Goal: Task Accomplishment & Management: Manage account settings

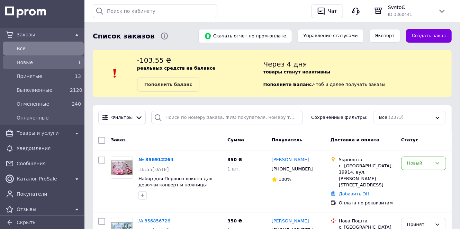
click at [65, 61] on span "Новые" at bounding box center [42, 62] width 51 height 7
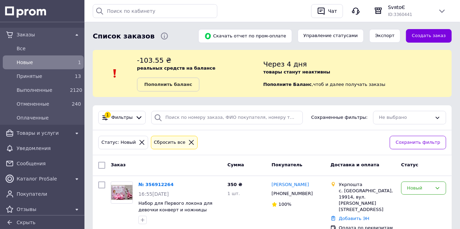
scroll to position [22, 0]
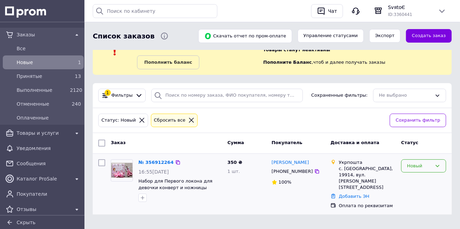
click at [418, 165] on div "Новый" at bounding box center [419, 165] width 25 height 7
click at [417, 180] on li "Принят" at bounding box center [424, 180] width 44 height 13
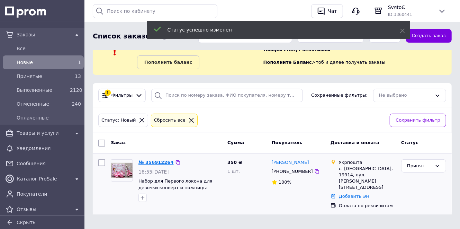
click at [156, 162] on link "№ 356912264" at bounding box center [156, 162] width 35 height 5
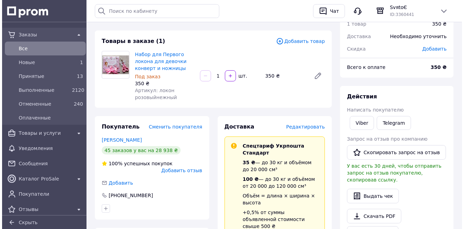
scroll to position [55, 0]
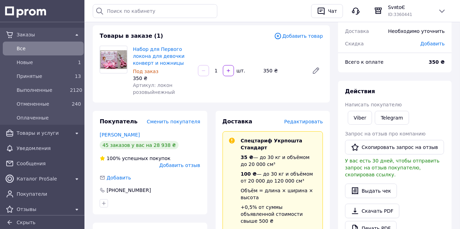
click at [310, 123] on span "Редактировать" at bounding box center [303, 122] width 39 height 6
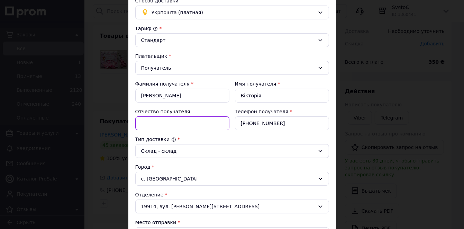
click at [164, 122] on input "Отчество получателя" at bounding box center [182, 123] width 94 height 14
paste input "Романівна"
type input "Романівна"
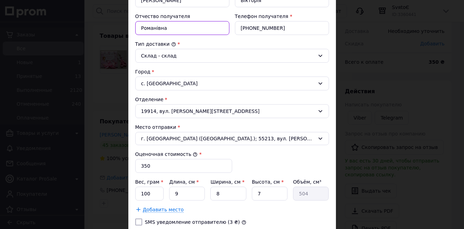
scroll to position [166, 0]
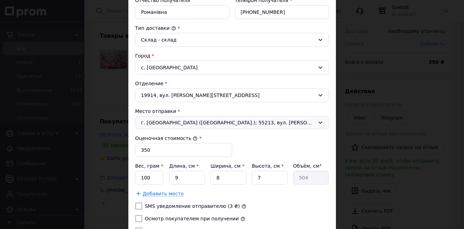
click at [283, 121] on span "г. Первомайск (Николаевская обл.); 55213, вул. Івана Виговського, 3" at bounding box center [228, 122] width 174 height 7
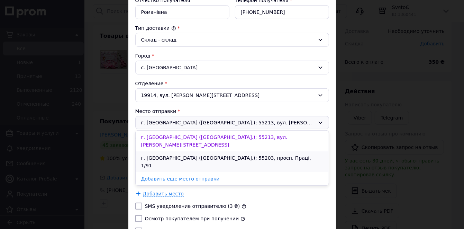
click at [279, 151] on li "г. Первомайск (Николаевская обл.); 55203, просп. Праці, 1/91" at bounding box center [232, 161] width 193 height 21
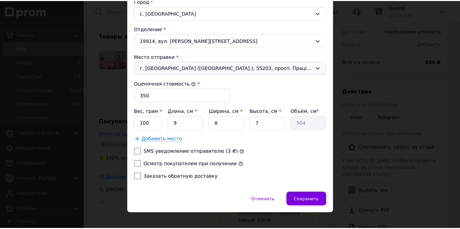
scroll to position [222, 0]
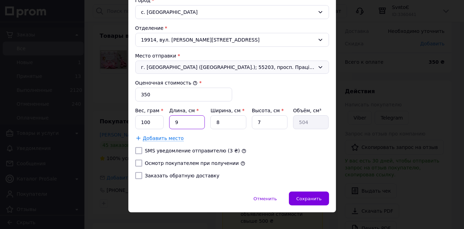
click at [186, 123] on input "9" at bounding box center [187, 122] width 36 height 14
drag, startPoint x: 153, startPoint y: 119, endPoint x: 136, endPoint y: 121, distance: 17.1
click at [136, 121] on input "100" at bounding box center [149, 122] width 29 height 14
type input "200"
drag, startPoint x: 183, startPoint y: 121, endPoint x: 170, endPoint y: 118, distance: 13.6
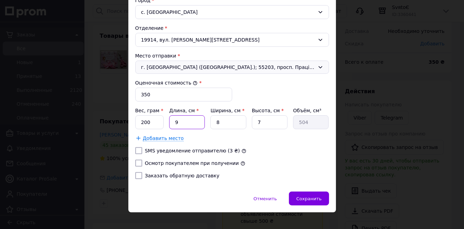
click at [170, 118] on input "9" at bounding box center [187, 122] width 36 height 14
type input "1"
type input "56"
type input "18"
type input "1008"
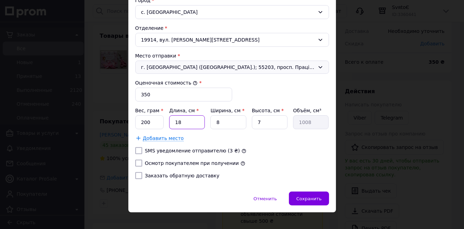
type input "18"
drag, startPoint x: 229, startPoint y: 121, endPoint x: 210, endPoint y: 118, distance: 19.3
click at [211, 118] on input "8" at bounding box center [229, 122] width 36 height 14
type input "1"
type input "126"
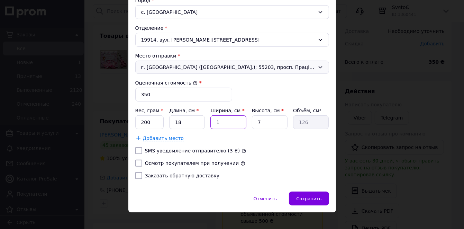
type input "18"
type input "2268"
type input "18"
drag, startPoint x: 261, startPoint y: 121, endPoint x: 252, endPoint y: 118, distance: 9.8
click at [252, 118] on input "7" at bounding box center [270, 122] width 36 height 14
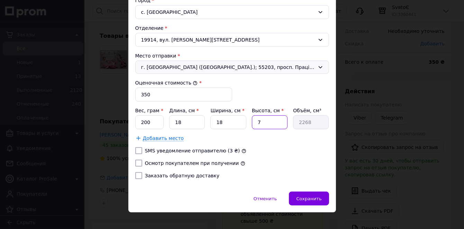
type input "4"
type input "1296"
type input "4"
click at [136, 148] on input "SMS уведомление отправителю (3 ₴)" at bounding box center [138, 150] width 7 height 7
checkbox input "true"
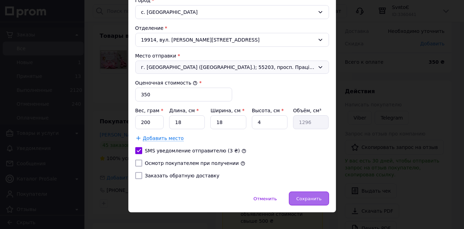
click at [317, 196] on span "Сохранить" at bounding box center [308, 198] width 25 height 5
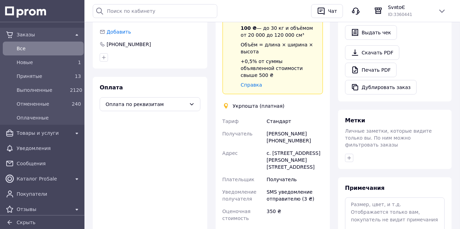
scroll to position [277, 0]
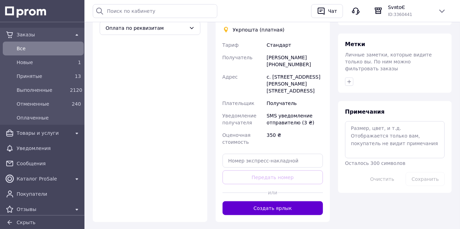
click at [294, 201] on button "Создать ярлык" at bounding box center [273, 208] width 101 height 14
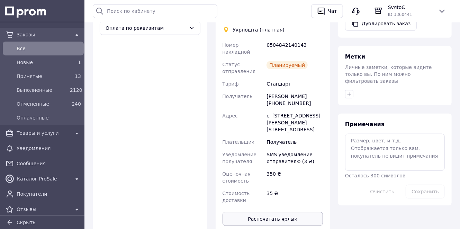
click at [295, 212] on button "Распечатать ярлык" at bounding box center [273, 219] width 101 height 14
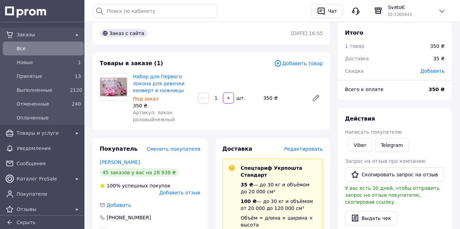
scroll to position [0, 0]
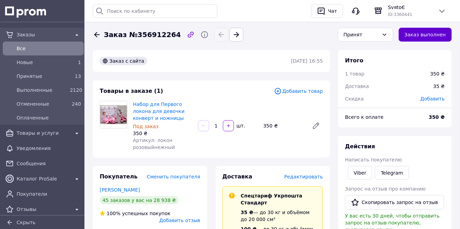
click at [420, 36] on button "Заказ выполнен" at bounding box center [425, 35] width 53 height 14
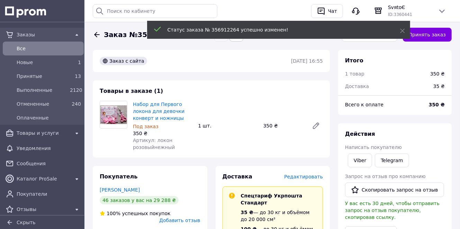
click at [97, 34] on icon at bounding box center [97, 34] width 8 height 8
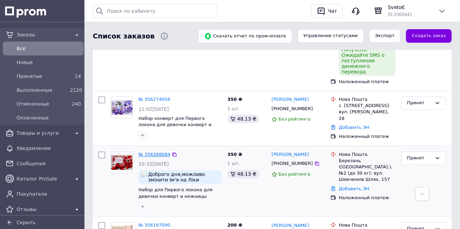
click at [150, 152] on link "№ 356268084" at bounding box center [155, 154] width 32 height 5
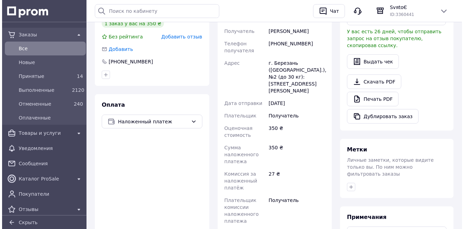
scroll to position [125, 0]
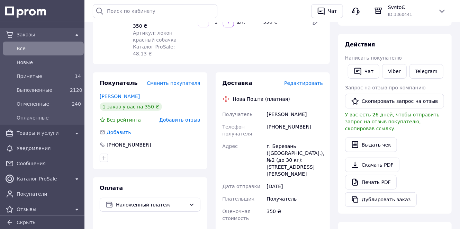
click at [299, 80] on span "Редактировать" at bounding box center [303, 83] width 39 height 6
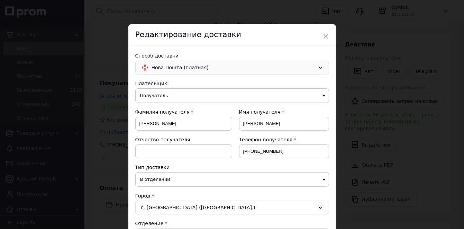
click at [266, 70] on span "Нова Пошта (платная)" at bounding box center [233, 68] width 163 height 8
click at [267, 66] on span "Нова Пошта (платная)" at bounding box center [233, 68] width 163 height 8
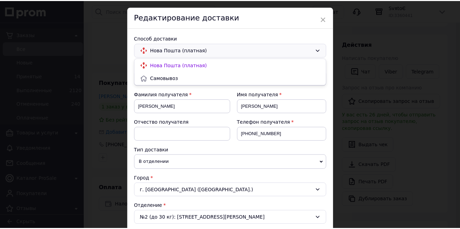
scroll to position [0, 0]
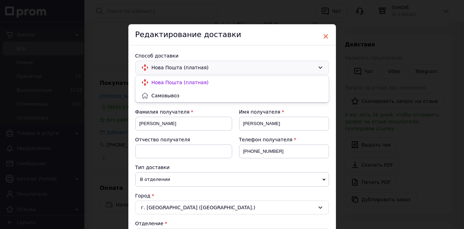
click at [326, 36] on span "×" at bounding box center [326, 36] width 6 height 12
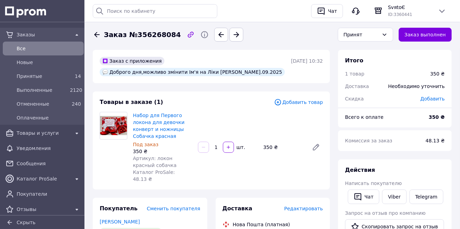
click at [96, 32] on icon at bounding box center [97, 34] width 6 height 5
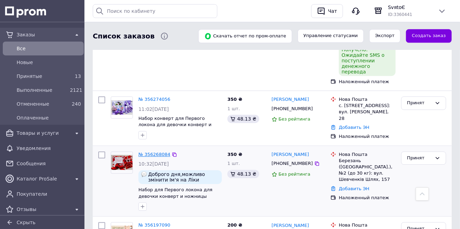
click at [148, 152] on link "№ 356268084" at bounding box center [155, 154] width 32 height 5
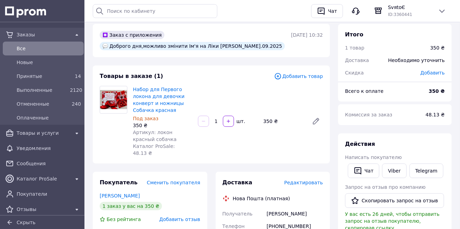
scroll to position [23, 0]
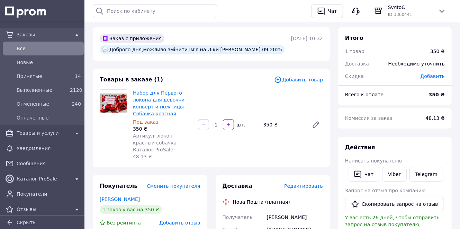
click at [152, 92] on link "Набор для Первого локона для девочки конверт и ножницы Собачка красная" at bounding box center [159, 103] width 52 height 26
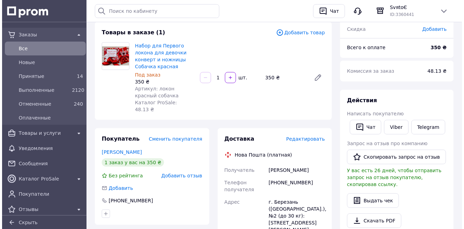
scroll to position [78, 0]
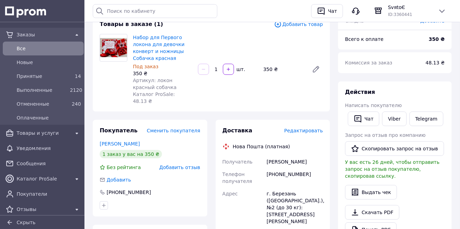
click at [306, 128] on span "Редактировать" at bounding box center [303, 131] width 39 height 6
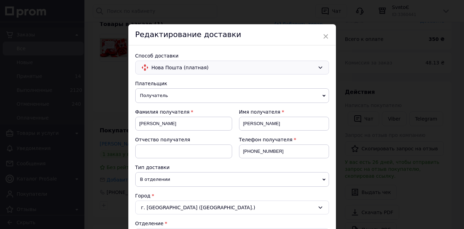
click at [205, 70] on span "Нова Пошта (платная)" at bounding box center [233, 68] width 163 height 8
click at [320, 67] on icon at bounding box center [321, 68] width 6 height 6
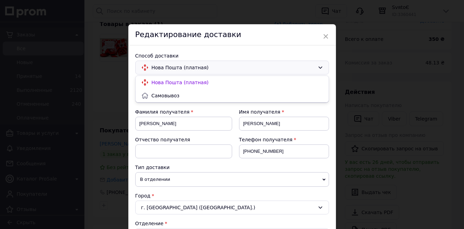
click at [320, 67] on icon at bounding box center [321, 68] width 6 height 6
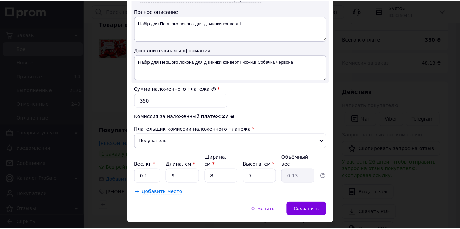
scroll to position [380, 0]
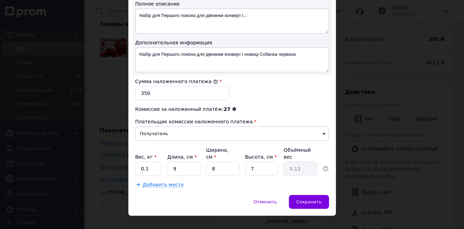
click at [319, 217] on div "× Редактирование доставки Способ доставки Нова Пошта (платная) Плательщик Получ…" at bounding box center [232, 114] width 464 height 229
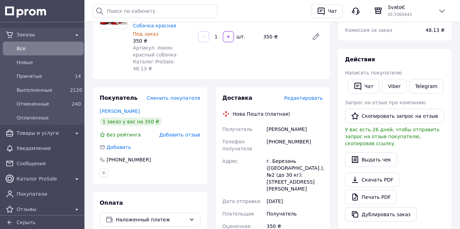
scroll to position [194, 0]
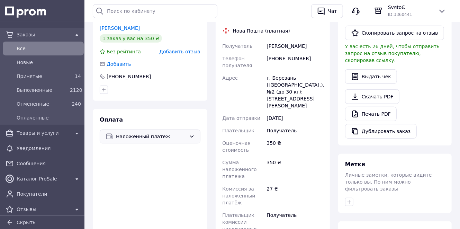
click at [150, 133] on span "Наложенный платеж" at bounding box center [151, 137] width 70 height 8
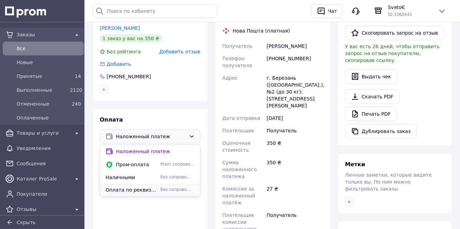
click at [139, 186] on span "Оплата по реквизитам" at bounding box center [132, 189] width 52 height 7
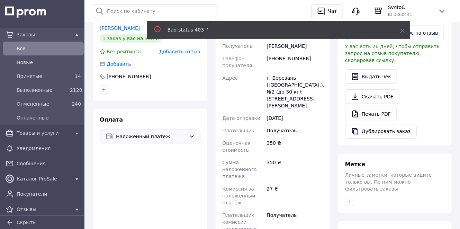
click at [152, 133] on span "Наложенный платеж" at bounding box center [151, 137] width 70 height 8
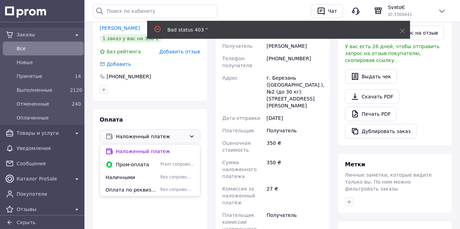
click at [178, 109] on div "Оплата Наложенный платеж Наложенный платеж Пром-оплата Prom сопровождает покупк…" at bounding box center [150, 212] width 115 height 207
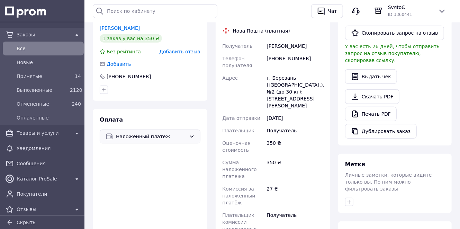
click at [167, 133] on span "Наложенный платеж" at bounding box center [151, 137] width 70 height 8
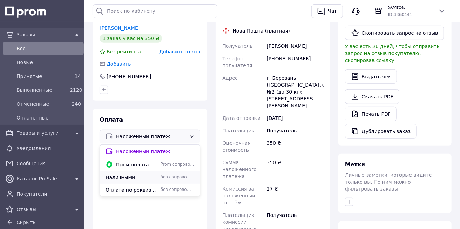
click at [135, 174] on span "Наличными" at bounding box center [132, 177] width 52 height 7
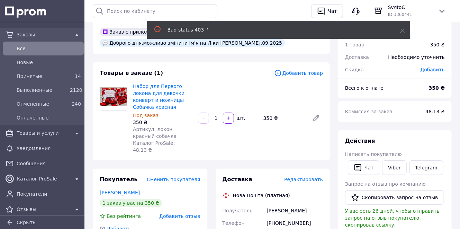
scroll to position [0, 0]
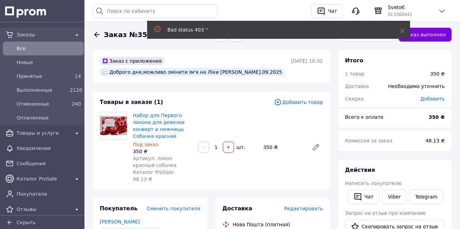
click at [98, 34] on icon at bounding box center [97, 34] width 8 height 8
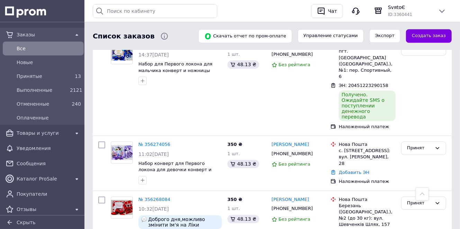
scroll to position [831, 0]
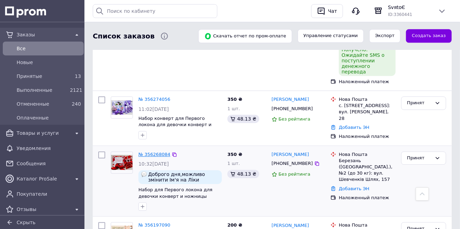
click at [152, 152] on link "№ 356268084" at bounding box center [155, 154] width 32 height 5
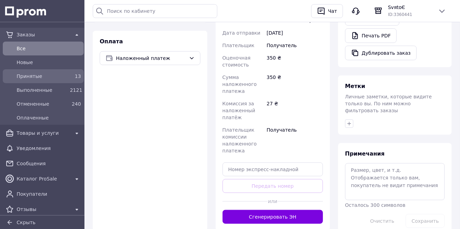
scroll to position [347, 0]
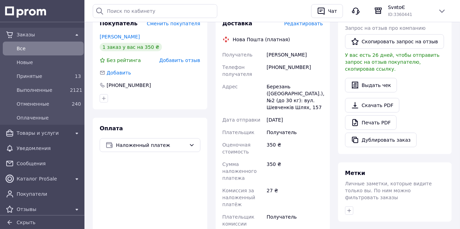
scroll to position [186, 0]
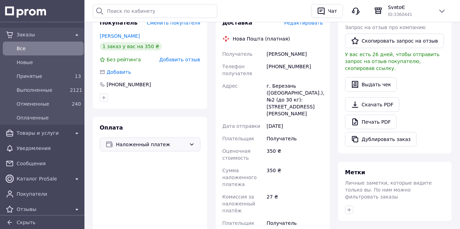
click at [153, 141] on span "Наложенный платеж" at bounding box center [151, 145] width 70 height 8
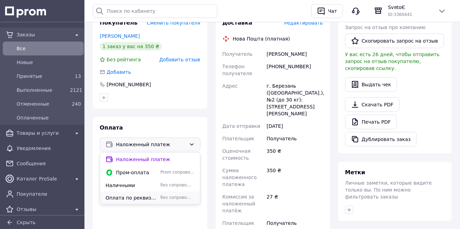
click at [135, 194] on span "Оплата по реквизитам" at bounding box center [132, 197] width 52 height 7
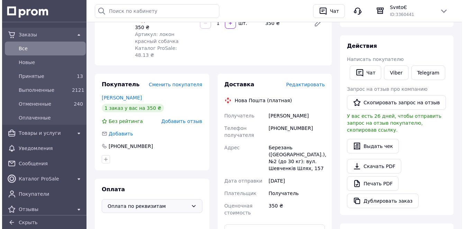
scroll to position [131, 0]
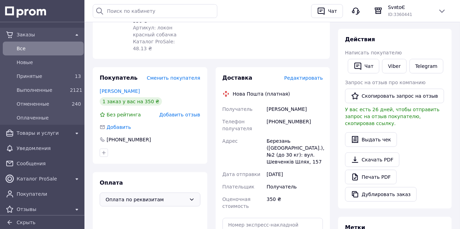
click at [309, 75] on span "Редактировать" at bounding box center [303, 78] width 39 height 6
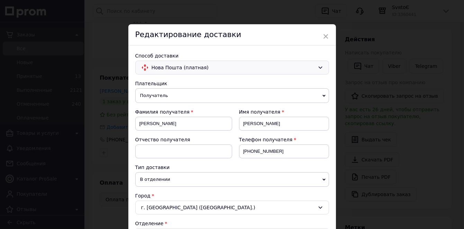
click at [203, 68] on span "Нова Пошта (платная)" at bounding box center [233, 68] width 163 height 8
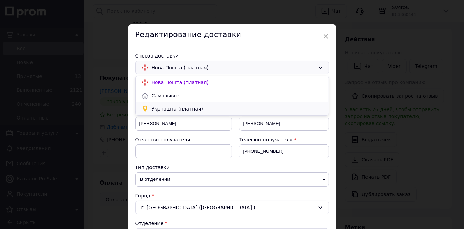
click at [170, 110] on span "Укрпошта (платная)" at bounding box center [238, 108] width 172 height 7
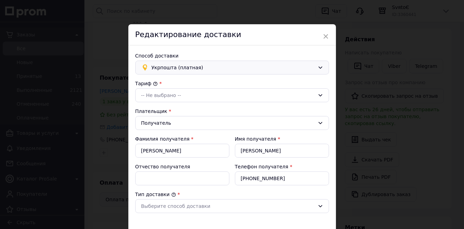
type input "350"
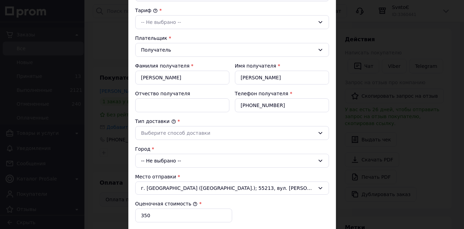
scroll to position [83, 0]
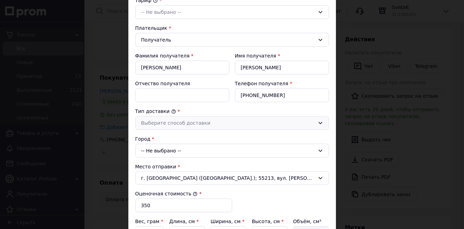
click at [194, 123] on div "Выберите способ доставки" at bounding box center [228, 123] width 174 height 8
click at [185, 133] on li "Склад - склад" at bounding box center [232, 137] width 193 height 13
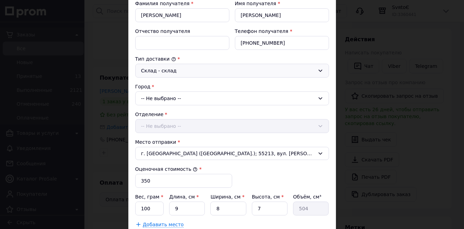
scroll to position [139, 0]
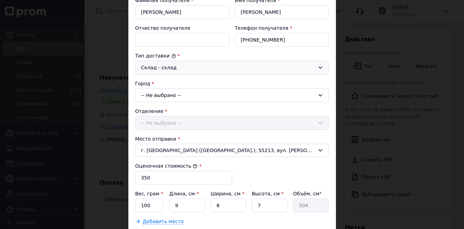
click at [185, 96] on div "-- Не выбрано --" at bounding box center [232, 95] width 194 height 14
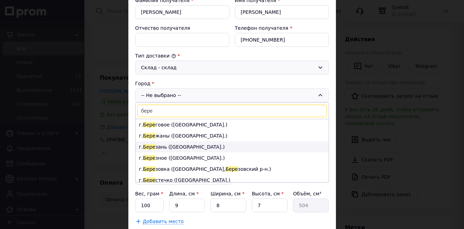
type input "бере"
click at [177, 147] on li "г. Бере зань (Киевская обл.)" at bounding box center [232, 146] width 193 height 11
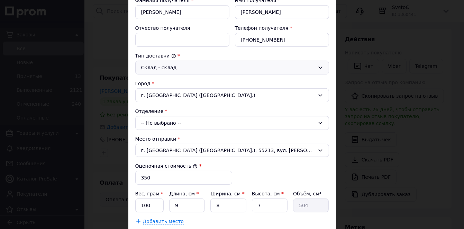
click at [180, 119] on div "-- Не выбрано --" at bounding box center [232, 123] width 194 height 14
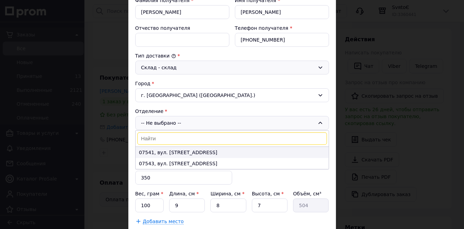
click at [165, 154] on li "07541, вул. Героїв Небесної Сотні, 20А" at bounding box center [232, 152] width 193 height 11
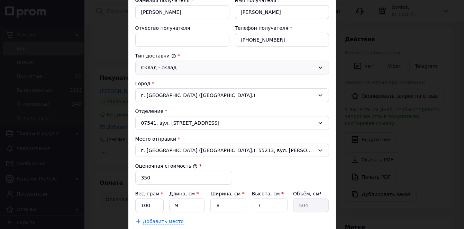
click at [204, 123] on div "07541, вул. Героїв Небесної Сотні, 20А" at bounding box center [232, 123] width 194 height 14
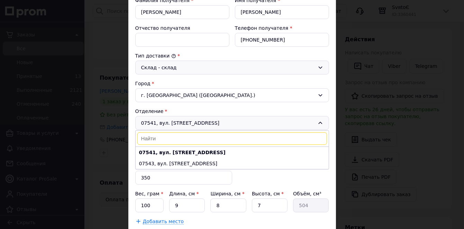
click at [204, 123] on div "07541, вул. Героїв Небесної Сотні, 20А 07541, вул. Героїв Небесної Сотні, 20А 0…" at bounding box center [232, 123] width 194 height 14
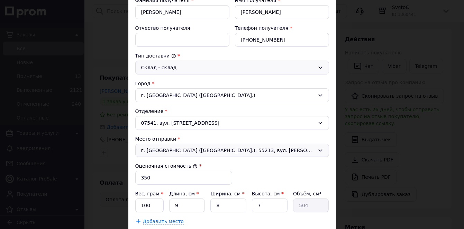
click at [226, 147] on span "г. Первомайск (Николаевская обл.); 55213, вул. Івана Виговського, 3" at bounding box center [228, 150] width 174 height 7
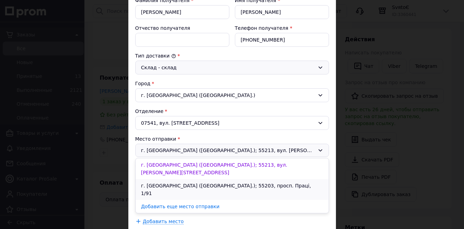
click at [220, 179] on li "г. Первомайск (Николаевская обл.); 55203, просп. Праці, 1/91" at bounding box center [232, 189] width 193 height 21
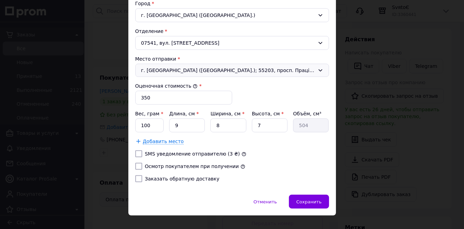
scroll to position [222, 0]
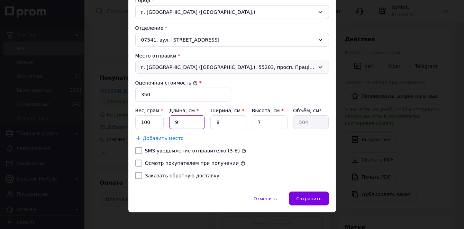
click at [183, 119] on input "9" at bounding box center [187, 122] width 36 height 14
drag, startPoint x: 151, startPoint y: 119, endPoint x: 137, endPoint y: 119, distance: 14.6
click at [137, 119] on input "100" at bounding box center [149, 122] width 29 height 14
type input "200"
drag, startPoint x: 188, startPoint y: 121, endPoint x: 161, endPoint y: 116, distance: 27.2
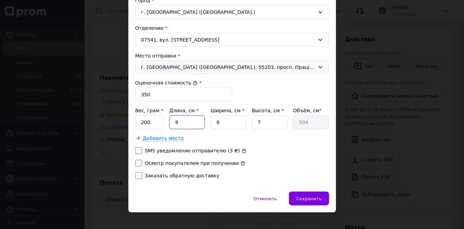
click at [161, 116] on div "Вес, грам * 200 Длина, см * 9 Ширина, см * 8 Высота, см * 7 Объём, см³ 504" at bounding box center [232, 118] width 194 height 22
type input "1"
type input "56"
type input "18"
type input "1008"
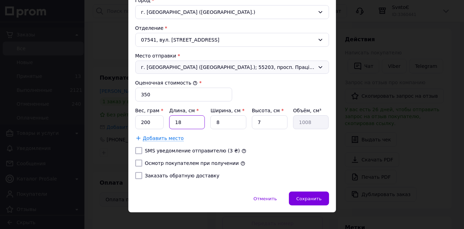
type input "18"
drag, startPoint x: 230, startPoint y: 120, endPoint x: 203, endPoint y: 119, distance: 26.7
click at [203, 119] on div "Вес, грам * 200 Длина, см * 18 Ширина, см * 8 Высота, см * 7 Объём, см³ 1008" at bounding box center [232, 118] width 194 height 22
type input "1"
type input "126"
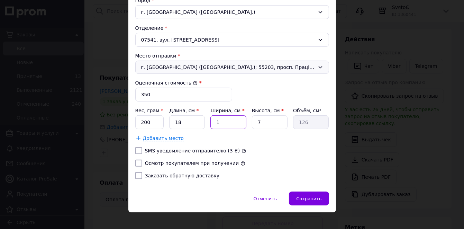
type input "18"
type input "2268"
type input "18"
drag, startPoint x: 250, startPoint y: 117, endPoint x: 244, endPoint y: 116, distance: 5.2
click at [244, 116] on div "Вес, грам * 200 Длина, см * 18 Ширина, см * 18 Высота, см * 7 Объём, см³ 2268" at bounding box center [232, 118] width 194 height 22
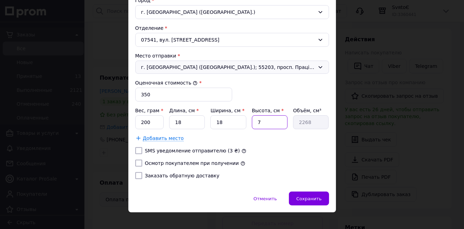
type input "4"
type input "1296"
type input "4"
click at [162, 148] on label "SMS уведомление отправителю (3 ₴)" at bounding box center [192, 151] width 95 height 6
click at [142, 148] on input "SMS уведомление отправителю (3 ₴)" at bounding box center [138, 150] width 7 height 7
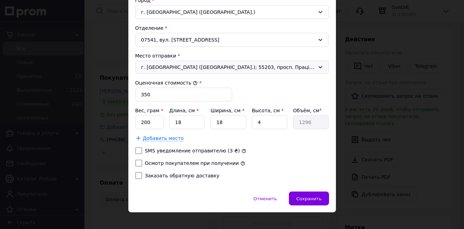
checkbox input "true"
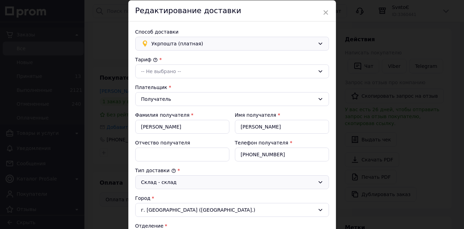
scroll to position [0, 0]
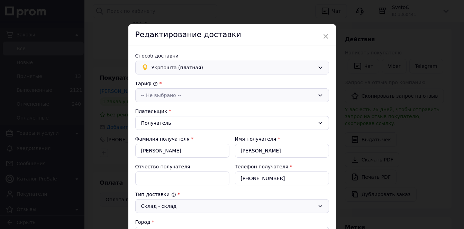
click at [233, 94] on div "-- Не выбрано --" at bounding box center [228, 95] width 174 height 8
click at [176, 107] on li "Стандарт" at bounding box center [232, 110] width 193 height 13
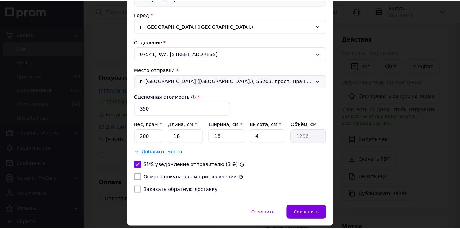
scroll to position [226, 0]
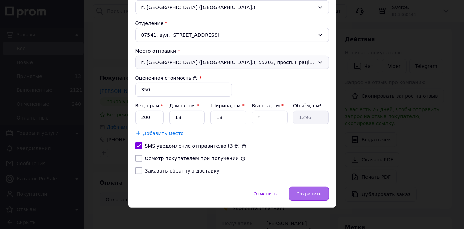
click at [312, 192] on span "Сохранить" at bounding box center [308, 193] width 25 height 5
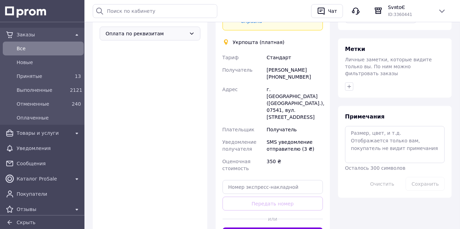
scroll to position [324, 0]
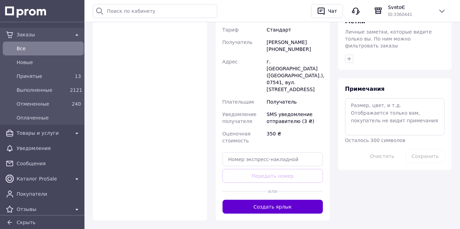
click at [277, 200] on button "Создать ярлык" at bounding box center [273, 207] width 101 height 14
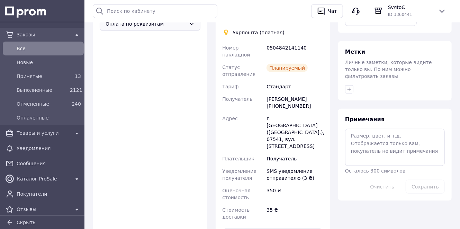
scroll to position [296, 0]
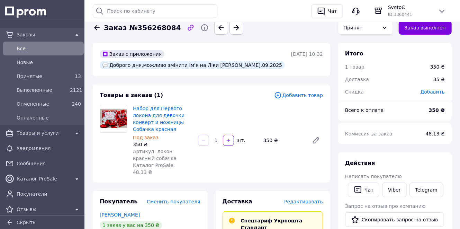
scroll to position [0, 0]
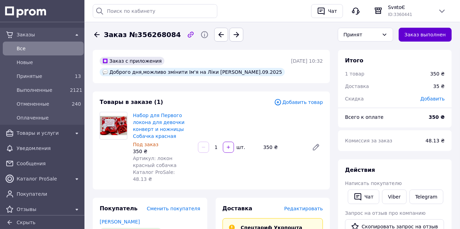
click at [425, 36] on button "Заказ выполнен" at bounding box center [425, 35] width 53 height 14
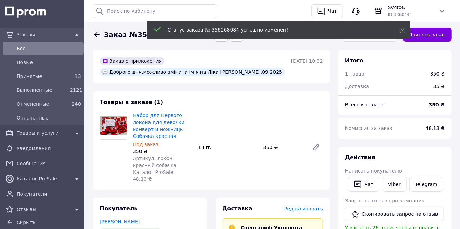
click at [97, 34] on icon at bounding box center [97, 34] width 8 height 8
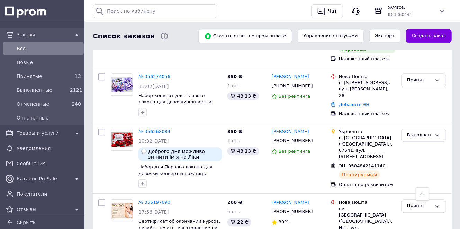
scroll to position [858, 0]
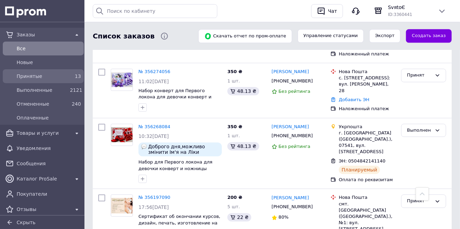
click at [51, 73] on span "Принятые" at bounding box center [42, 76] width 51 height 7
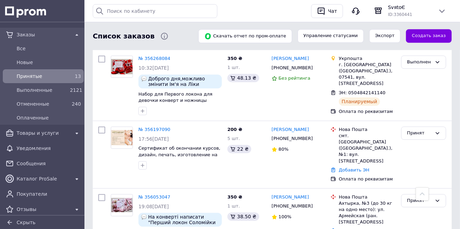
scroll to position [813, 0]
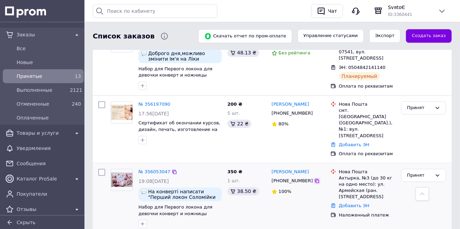
click at [314, 178] on icon at bounding box center [317, 181] width 6 height 6
drag, startPoint x: 355, startPoint y: 150, endPoint x: 339, endPoint y: 152, distance: 16.4
click at [339, 169] on div "Нова Пошта Ахтырка, №3 (до 30 кг на одно место): ул. Армейская (ран. Красноарме…" at bounding box center [368, 185] width 60 height 32
drag, startPoint x: 316, startPoint y: 144, endPoint x: 271, endPoint y: 145, distance: 44.7
click at [271, 168] on div "[PERSON_NAME]" at bounding box center [298, 172] width 55 height 8
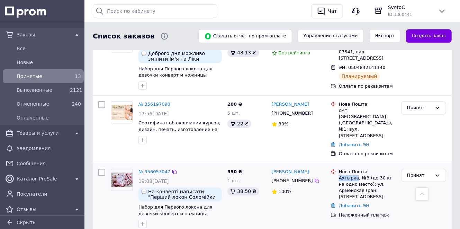
copy link "[PERSON_NAME]"
drag, startPoint x: 356, startPoint y: 151, endPoint x: 338, endPoint y: 154, distance: 17.9
click at [338, 169] on div "Нова Пошта Ахтырка, №3 (до 30 кг на одно место): ул. Армейская (ран. Красноарме…" at bounding box center [368, 185] width 60 height 32
copy div "Ахтырка"
click at [151, 169] on link "№ 356053047" at bounding box center [155, 171] width 32 height 5
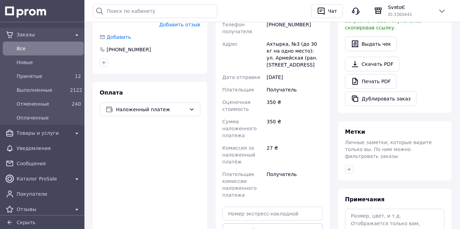
scroll to position [277, 0]
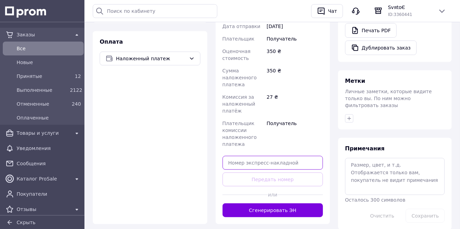
click at [256, 156] on input "text" at bounding box center [273, 163] width 101 height 14
paste input "20451225297265"
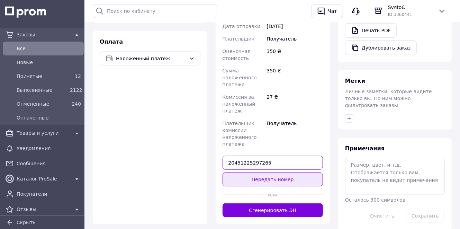
type input "20451225297265"
click at [258, 172] on button "Передать номер" at bounding box center [273, 179] width 101 height 14
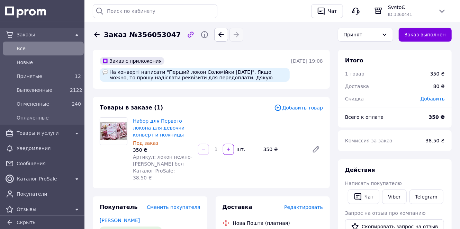
scroll to position [0, 0]
click at [415, 35] on button "Заказ выполнен" at bounding box center [425, 35] width 53 height 14
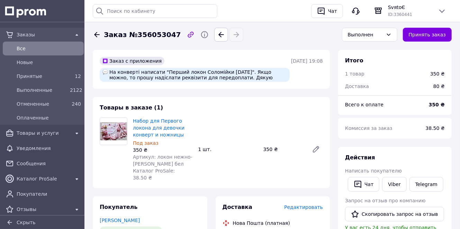
click at [96, 36] on icon at bounding box center [97, 34] width 6 height 5
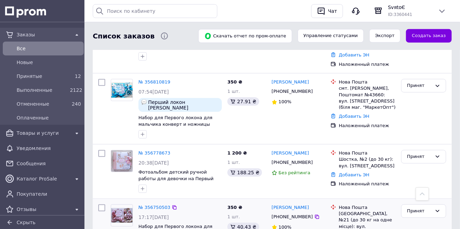
scroll to position [332, 0]
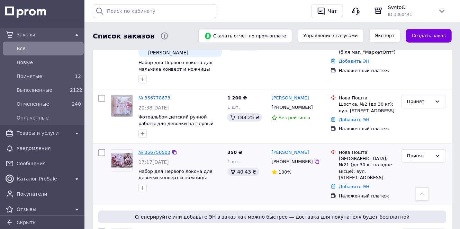
click at [149, 150] on link "№ 356750503" at bounding box center [155, 152] width 32 height 5
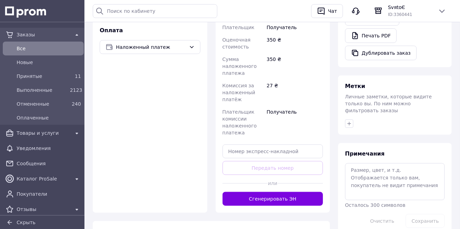
scroll to position [329, 0]
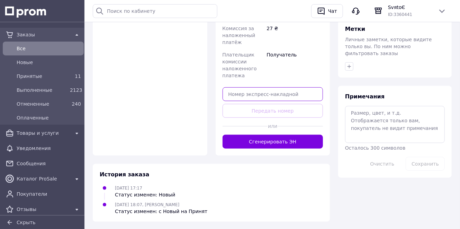
click at [237, 87] on input "text" at bounding box center [273, 94] width 101 height 14
paste input "20451225299920"
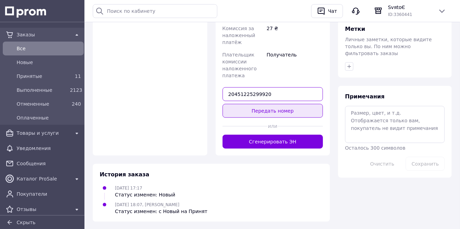
type input "20451225299920"
click at [244, 104] on button "Передать номер" at bounding box center [273, 111] width 101 height 14
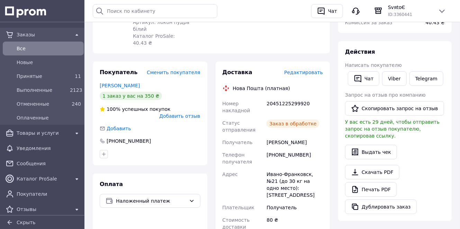
scroll to position [0, 0]
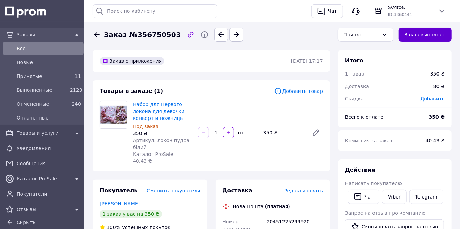
click at [423, 36] on button "Заказ выполнен" at bounding box center [425, 35] width 53 height 14
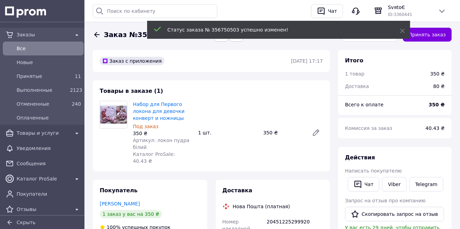
click at [97, 36] on icon at bounding box center [97, 34] width 8 height 8
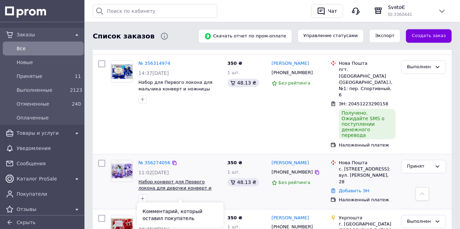
scroll to position [803, 0]
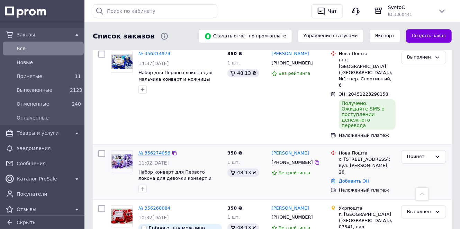
click at [151, 150] on link "№ 356274056" at bounding box center [155, 152] width 32 height 5
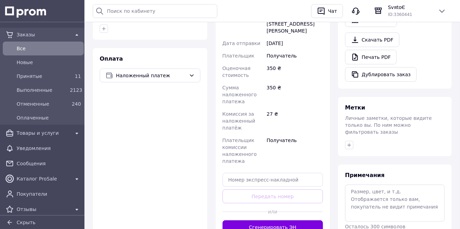
scroll to position [332, 0]
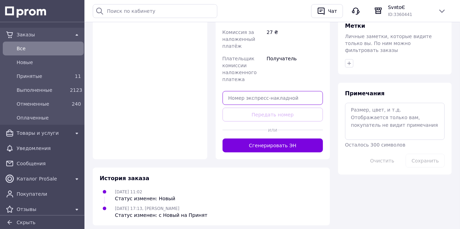
click at [253, 91] on input "text" at bounding box center [273, 98] width 101 height 14
paste input "20451225302496"
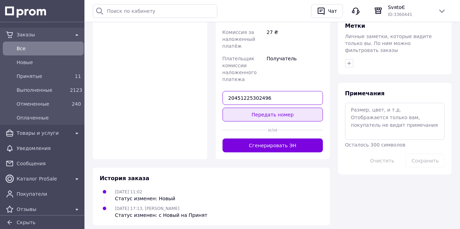
type input "20451225302496"
click at [265, 108] on button "Передать номер" at bounding box center [273, 115] width 101 height 14
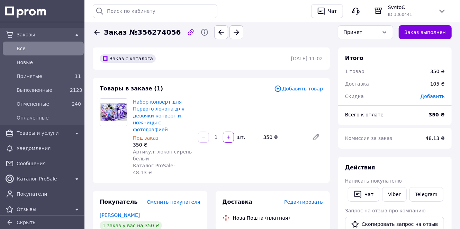
scroll to position [0, 0]
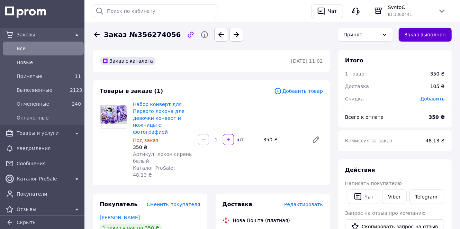
click at [443, 30] on button "Заказ выполнен" at bounding box center [425, 35] width 53 height 14
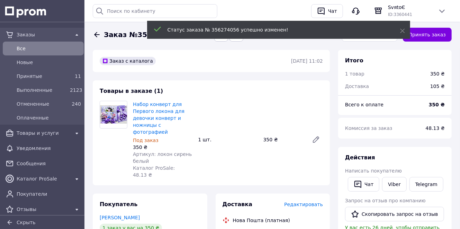
click at [97, 35] on icon at bounding box center [97, 34] width 6 height 5
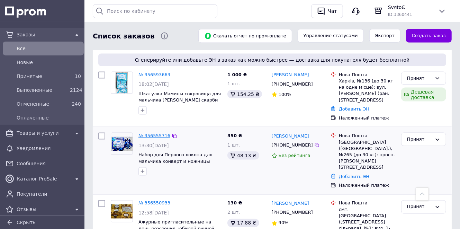
click at [146, 133] on link "№ 356555716" at bounding box center [155, 135] width 32 height 5
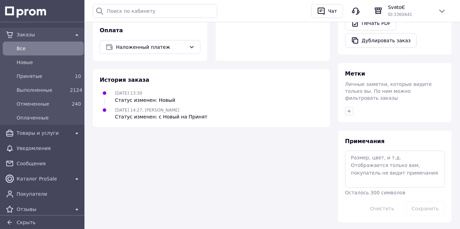
scroll to position [343, 0]
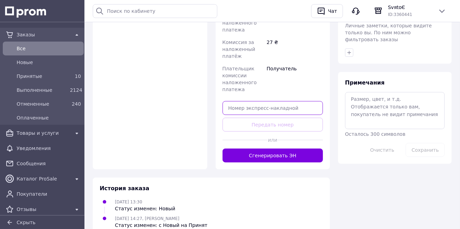
click at [269, 101] on input "text" at bounding box center [273, 108] width 101 height 14
paste input "20451225304402"
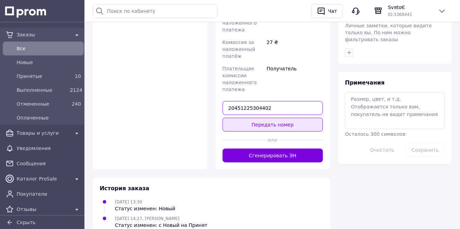
type input "20451225304402"
click at [279, 118] on button "Передать номер" at bounding box center [273, 125] width 101 height 14
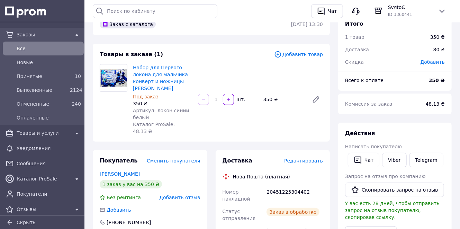
scroll to position [0, 0]
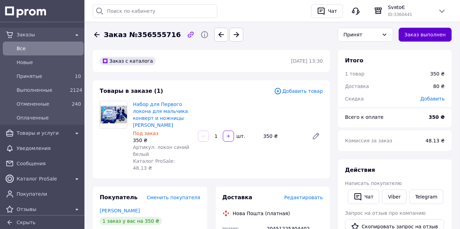
click at [441, 30] on button "Заказ выполнен" at bounding box center [425, 35] width 53 height 14
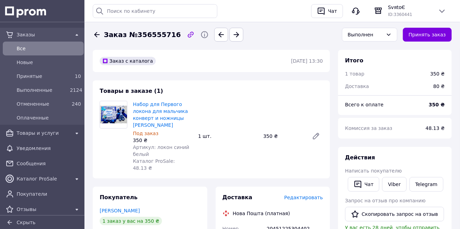
click at [94, 33] on icon at bounding box center [97, 34] width 8 height 8
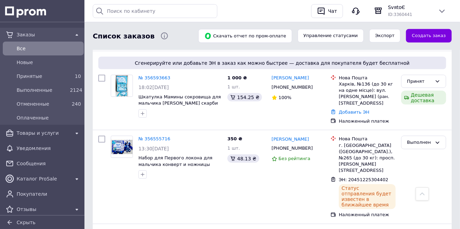
scroll to position [499, 0]
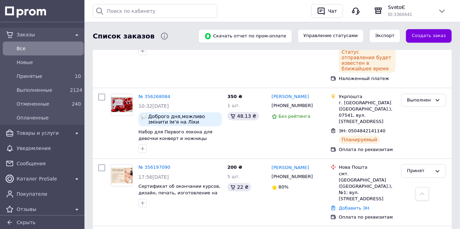
scroll to position [969, 0]
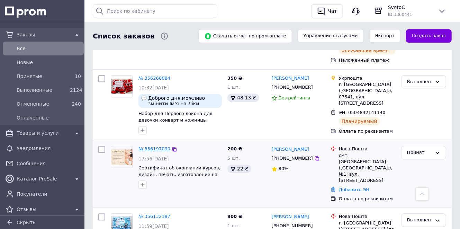
click at [148, 146] on link "№ 356197090" at bounding box center [155, 148] width 32 height 5
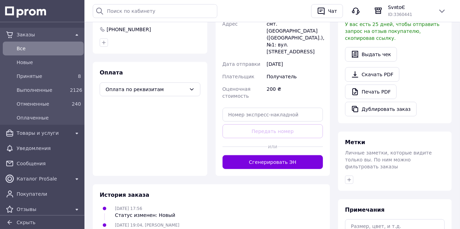
scroll to position [222, 0]
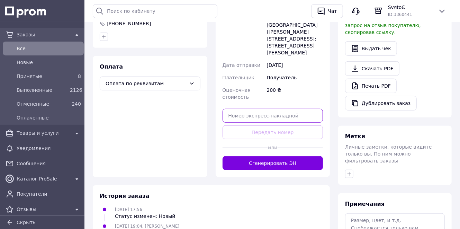
click at [267, 109] on input "text" at bounding box center [273, 116] width 101 height 14
paste input "20451225308337"
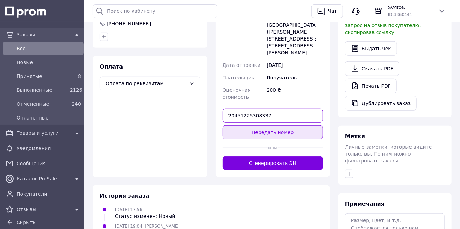
type input "20451225308337"
click at [267, 125] on button "Передать номер" at bounding box center [273, 132] width 101 height 14
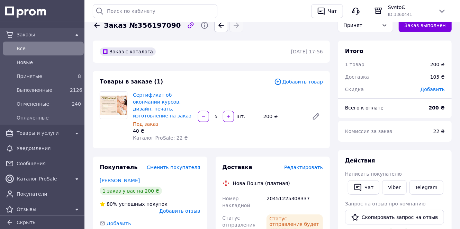
scroll to position [0, 0]
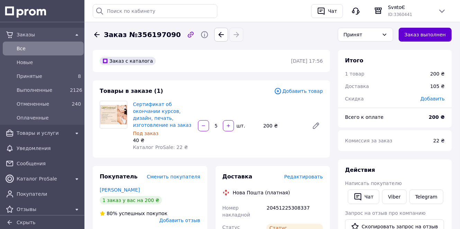
click at [422, 36] on button "Заказ выполнен" at bounding box center [425, 35] width 53 height 14
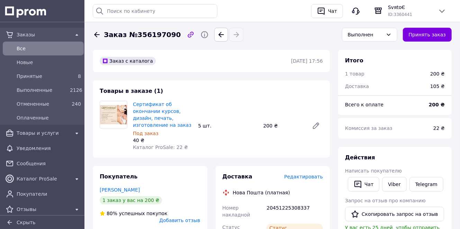
click at [97, 34] on icon at bounding box center [97, 34] width 6 height 5
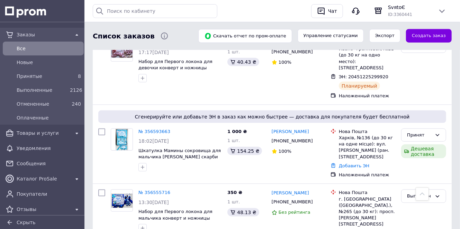
scroll to position [443, 0]
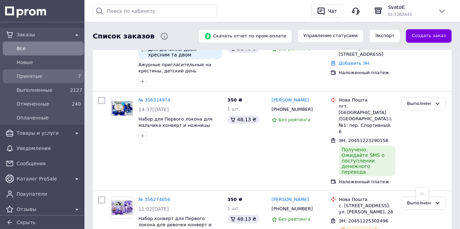
click at [42, 76] on span "Принятые" at bounding box center [42, 76] width 51 height 7
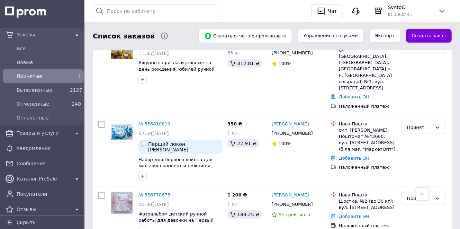
scroll to position [196, 0]
